Goal: Find specific page/section: Find specific page/section

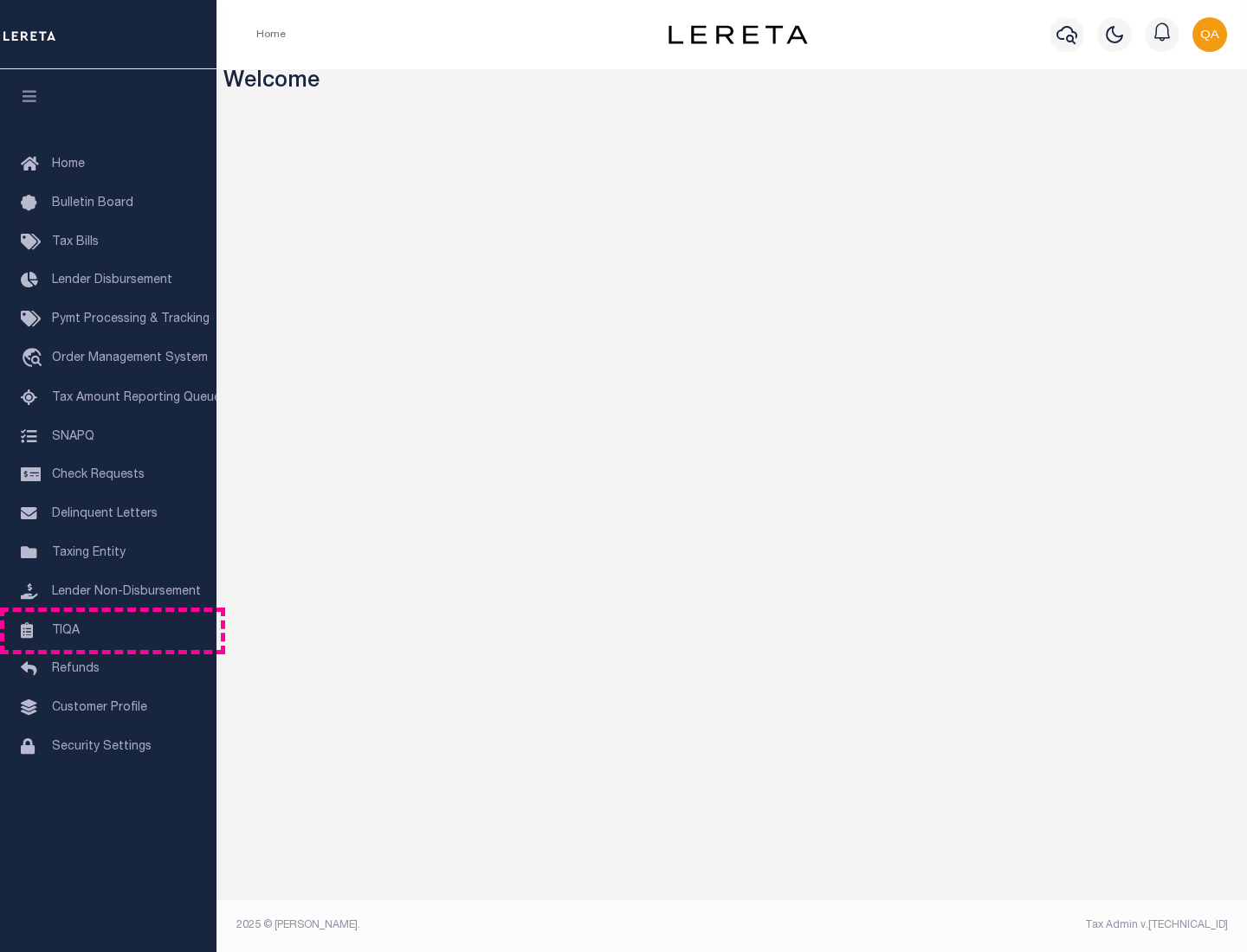
click at [108, 630] on link "TIQA" at bounding box center [108, 631] width 217 height 39
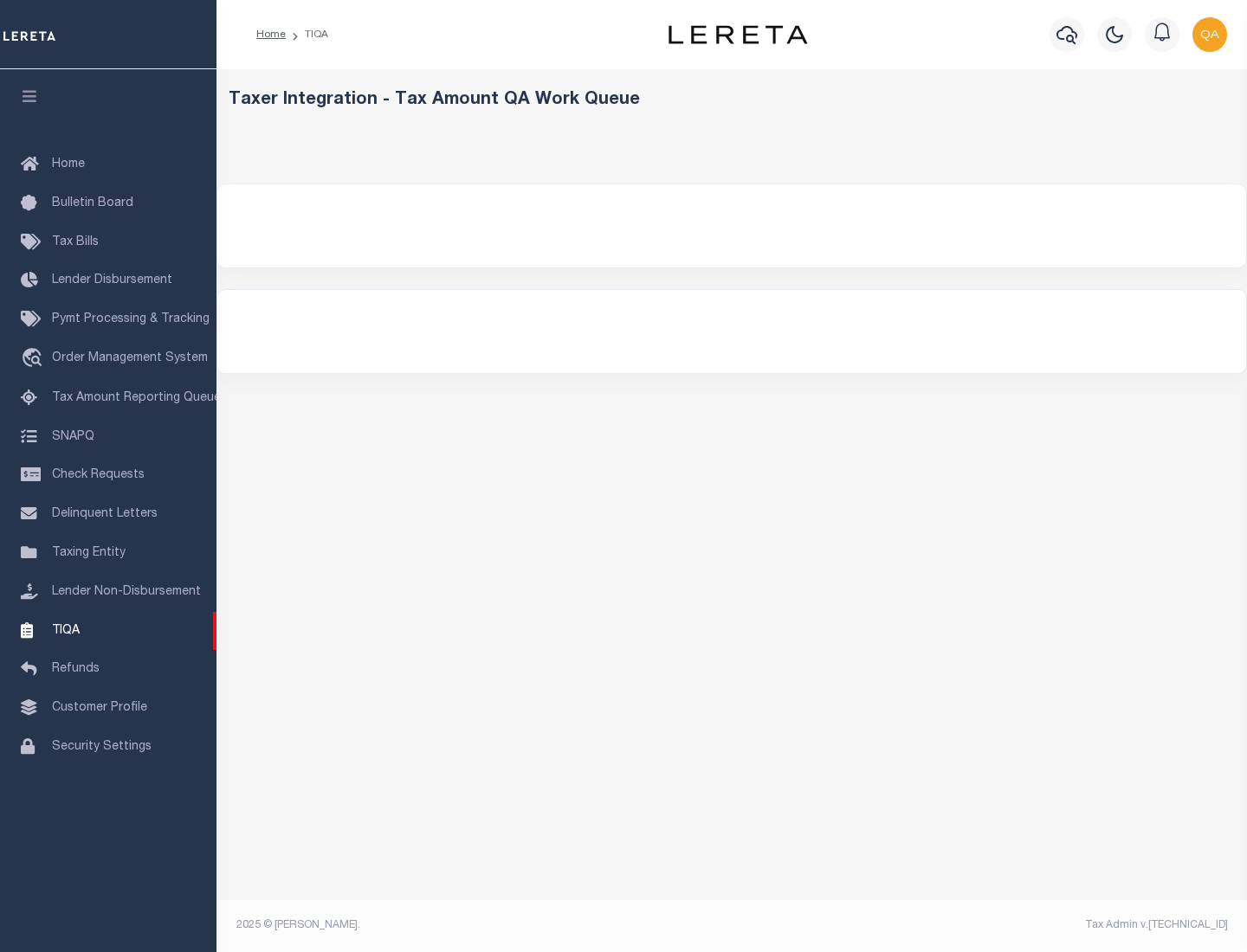
select select "200"
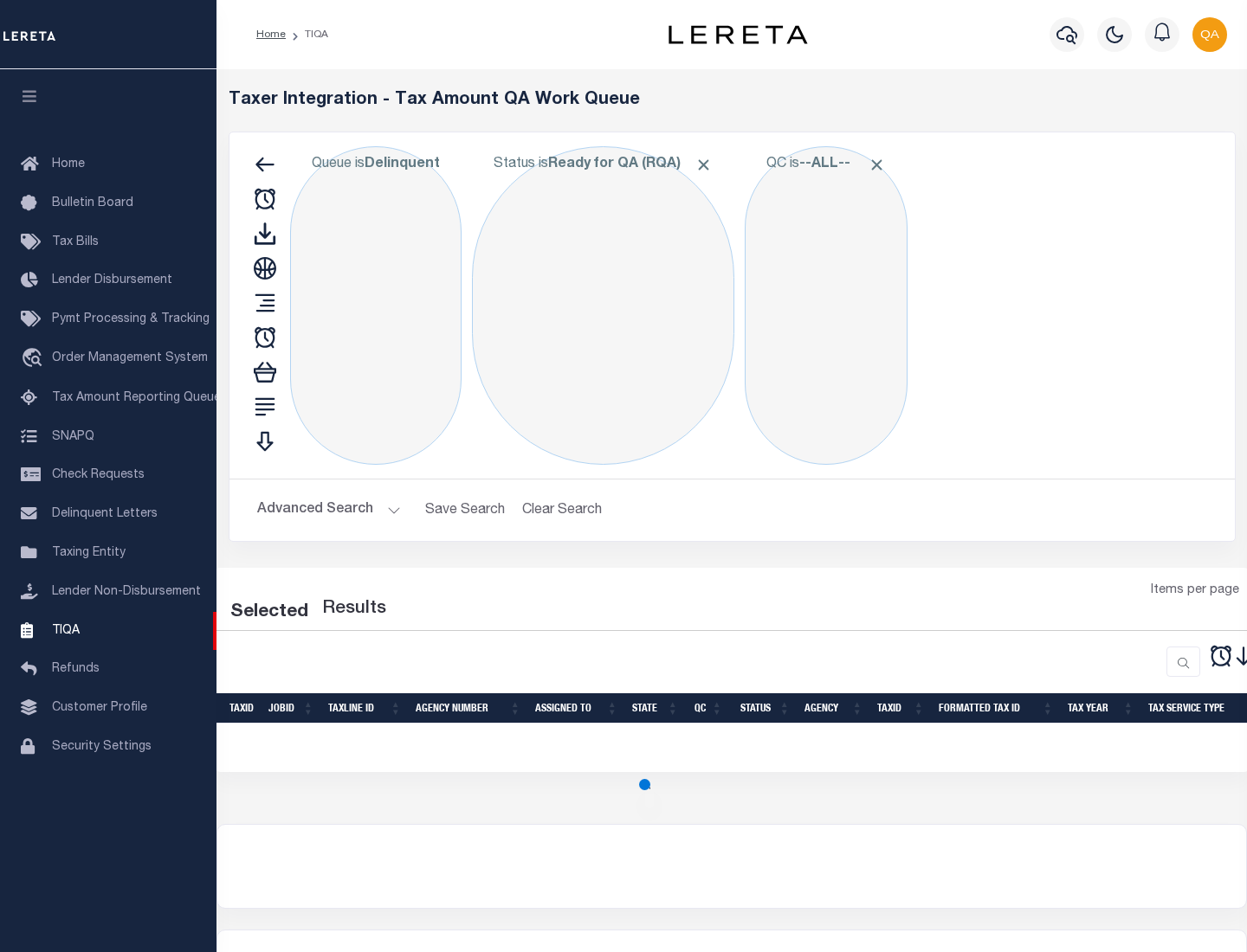
select select "200"
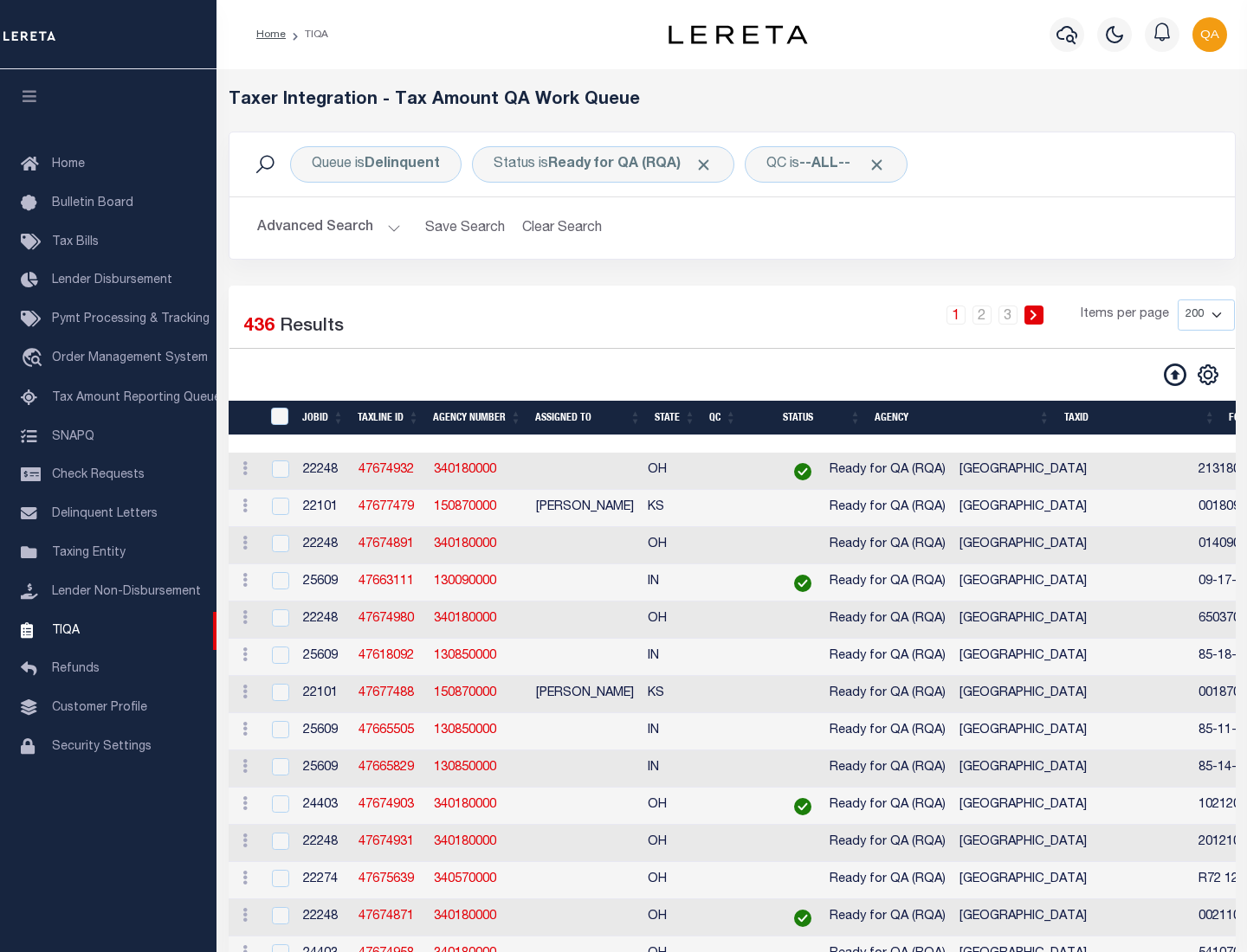
click at [709, 164] on span "Click to Remove" at bounding box center [703, 165] width 18 height 18
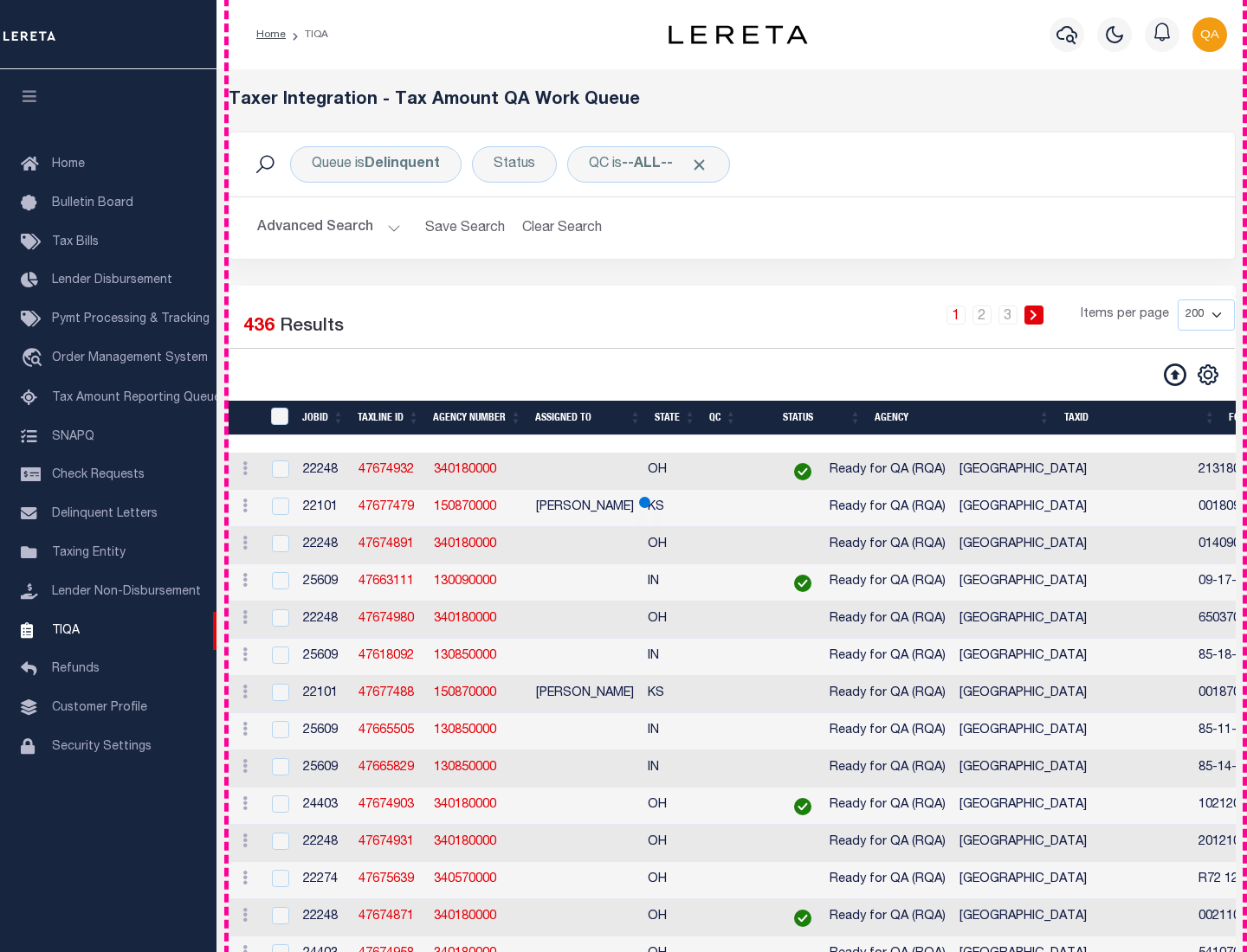
scroll to position [3699, 0]
